Goal: Obtain resource: Obtain resource

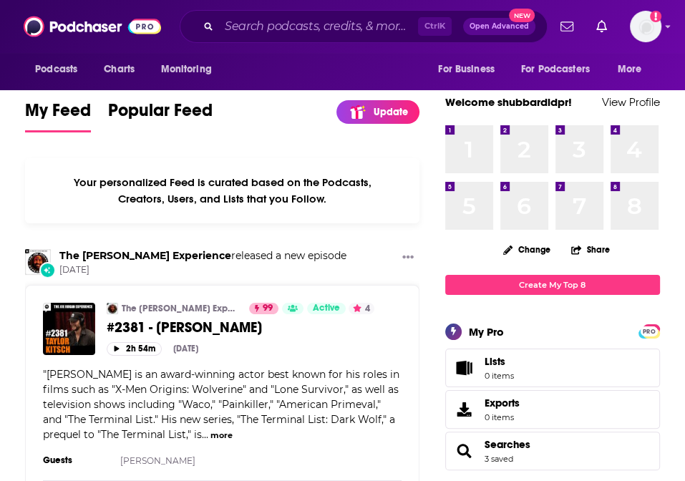
click at [252, 26] on input "Search podcasts, credits, & more..." at bounding box center [318, 26] width 199 height 23
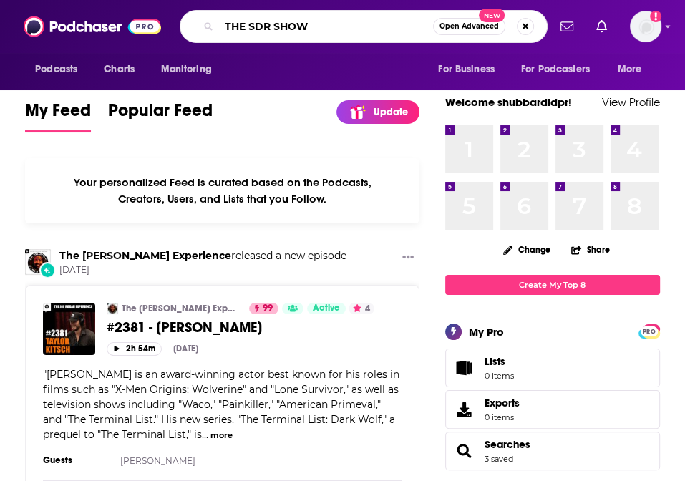
type input "THE SDR SHOW"
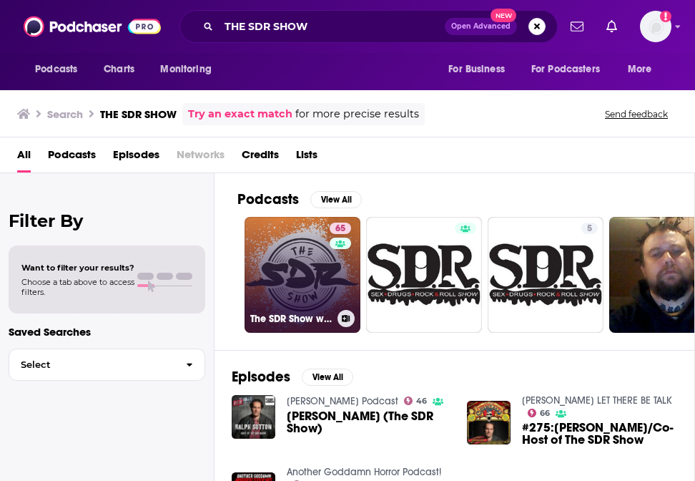
click at [299, 267] on link "65 The SDR Show w/ [PERSON_NAME] and [PERSON_NAME]" at bounding box center [303, 275] width 116 height 116
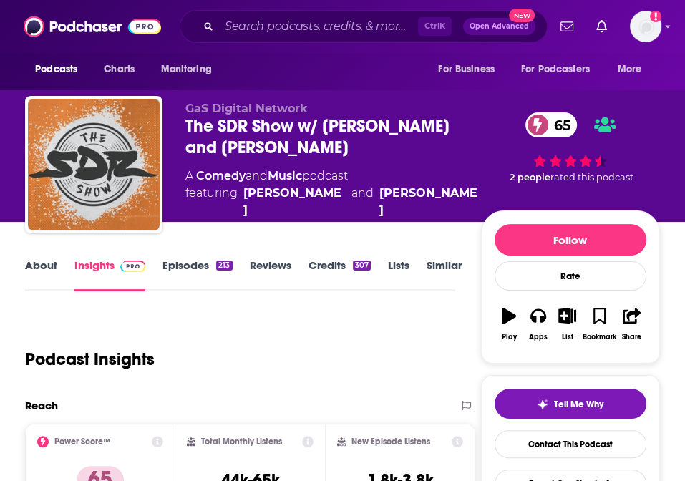
click at [37, 330] on div "Podcast Insights" at bounding box center [234, 350] width 418 height 73
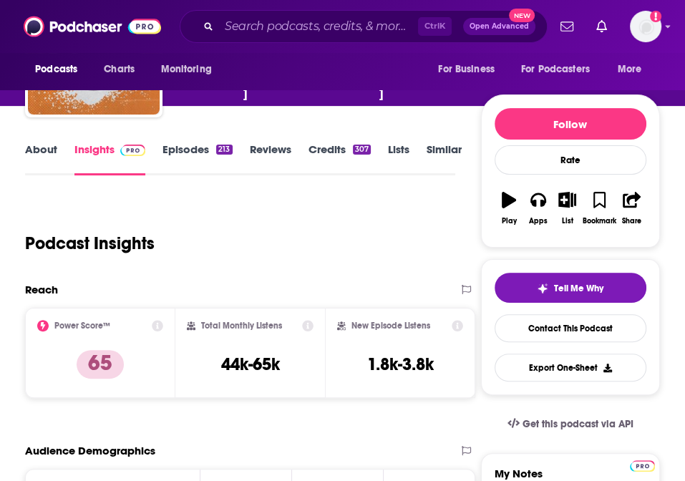
scroll to position [117, 0]
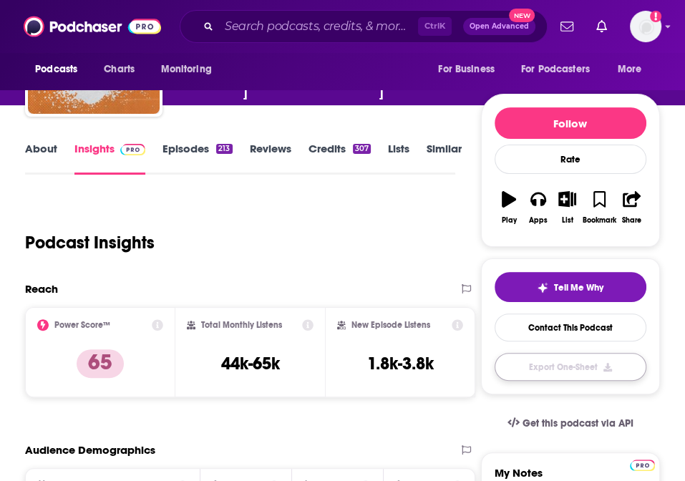
click at [591, 370] on button "Export One-Sheet" at bounding box center [570, 367] width 152 height 28
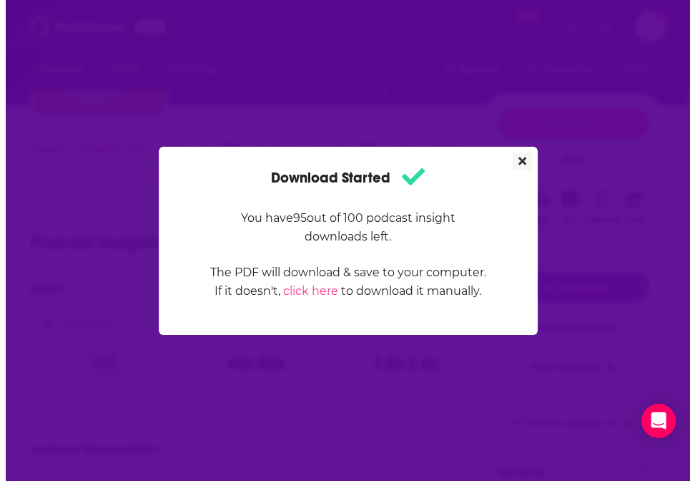
scroll to position [0, 0]
